Goal: Information Seeking & Learning: Find specific fact

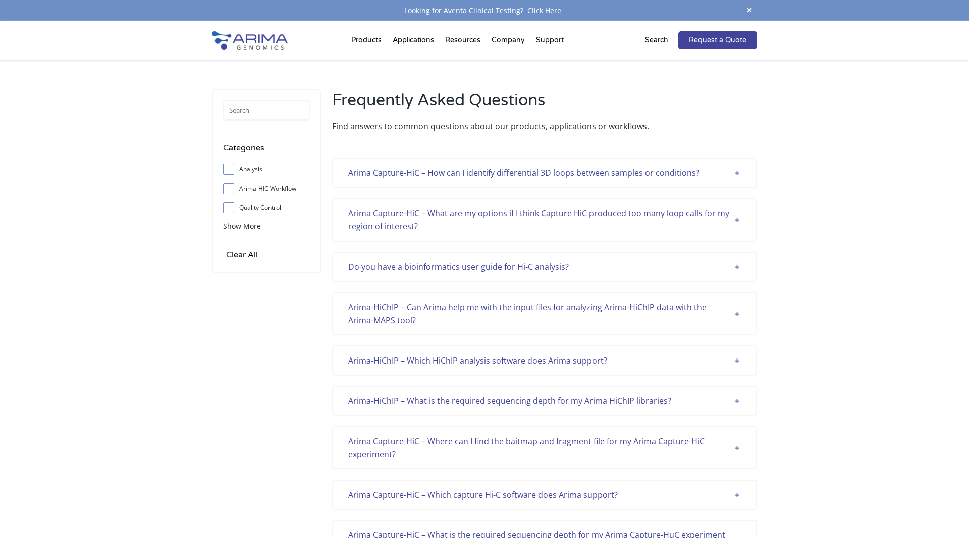
click at [236, 207] on span at bounding box center [231, 207] width 16 height 11
click at [232, 207] on input "Quality Control" at bounding box center [228, 207] width 7 height 7
checkbox input "true"
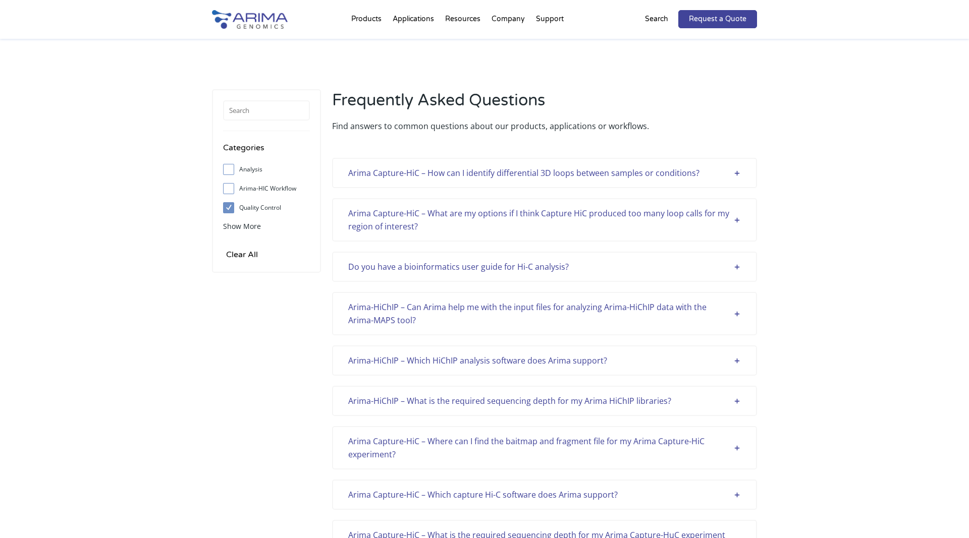
scroll to position [65, 0]
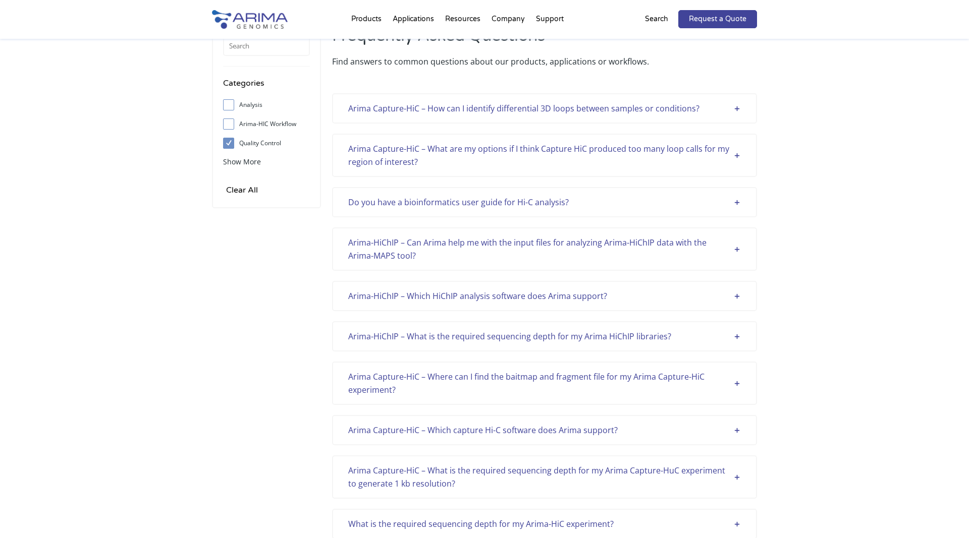
click at [626, 204] on div "Do you have a bioinformatics user guide for Hi-C analysis?" at bounding box center [544, 202] width 392 height 13
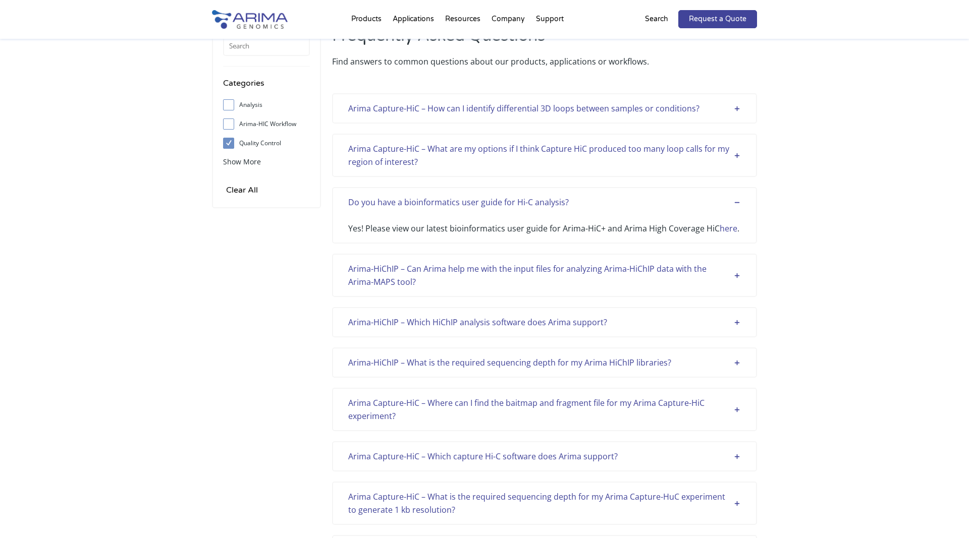
click at [466, 233] on div "Yes! Please view our latest bioinformatics user guide for Arima-HiC+ and Arima …" at bounding box center [544, 222] width 392 height 26
click at [512, 233] on div "Yes! Please view our latest bioinformatics user guide for Arima-HiC+ and Arima …" at bounding box center [544, 222] width 392 height 26
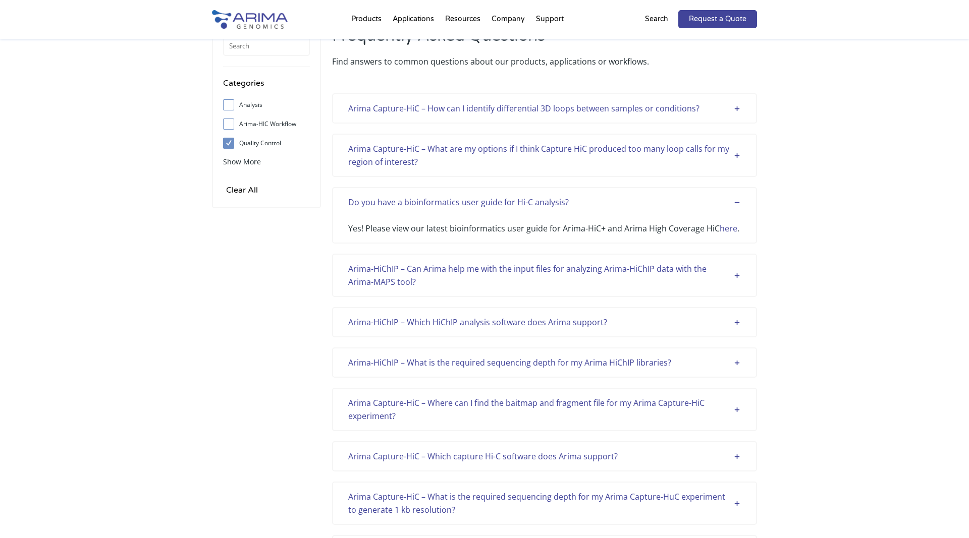
click at [550, 230] on div "Yes! Please view our latest bioinformatics user guide for Arima-HiC+ and Arima …" at bounding box center [544, 222] width 392 height 26
click at [725, 228] on link "here" at bounding box center [728, 228] width 18 height 11
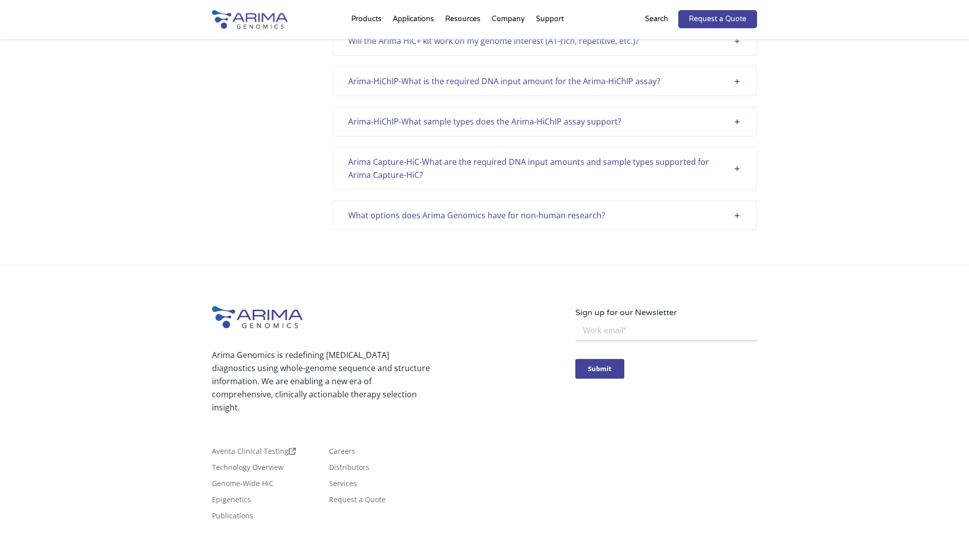
scroll to position [2750, 0]
